Goal: Navigation & Orientation: Go to known website

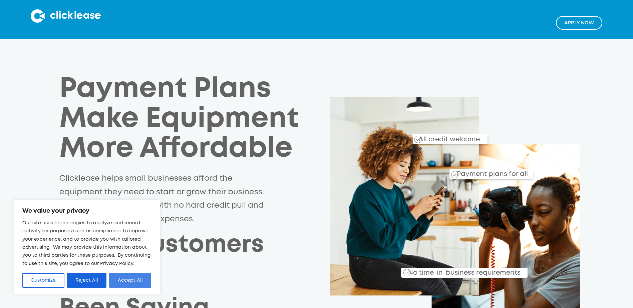
click at [120, 280] on button "Accept All" at bounding box center [130, 280] width 42 height 15
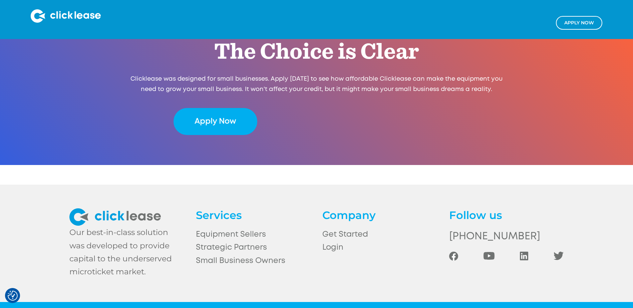
scroll to position [1413, 0]
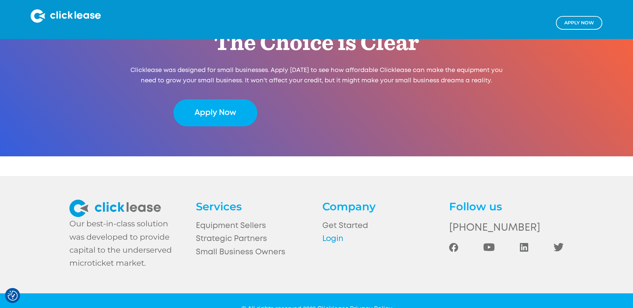
click at [330, 233] on link "Login" at bounding box center [379, 239] width 115 height 13
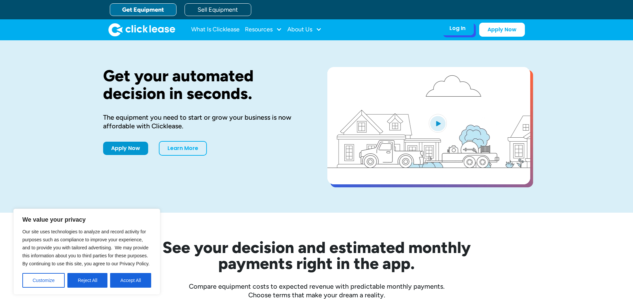
click at [455, 30] on div "Log In" at bounding box center [458, 28] width 16 height 7
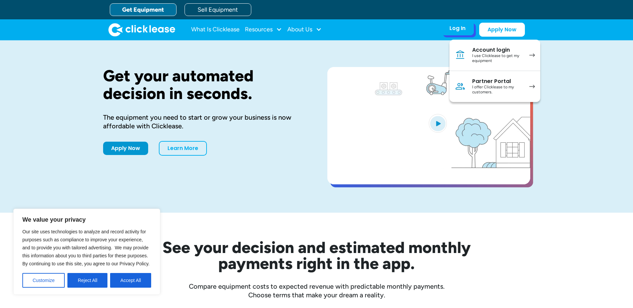
click at [480, 55] on div "I use Clicklease to get my equipment" at bounding box center [497, 58] width 50 height 10
